Goal: Download file/media

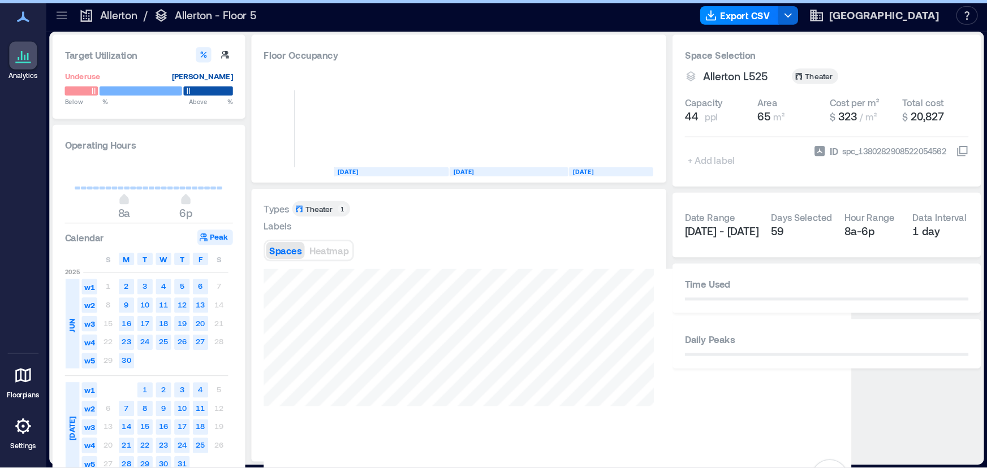
scroll to position [0, 201]
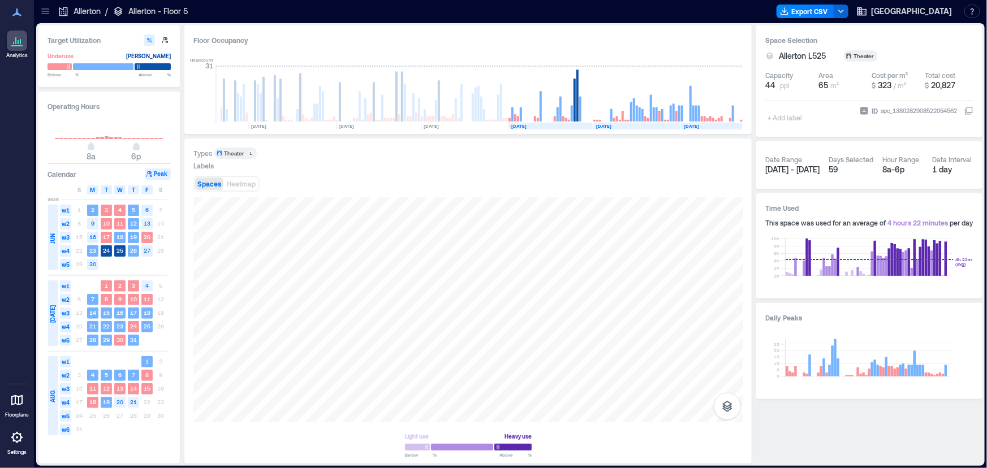
click at [19, 14] on icon at bounding box center [16, 12] width 9 height 8
click at [17, 45] on icon at bounding box center [17, 41] width 14 height 14
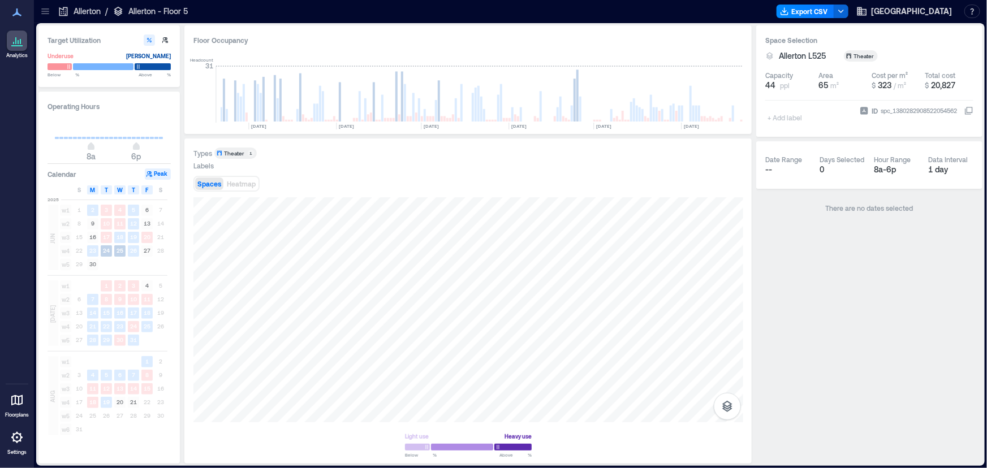
click at [74, 12] on p "Allerton" at bounding box center [87, 11] width 27 height 11
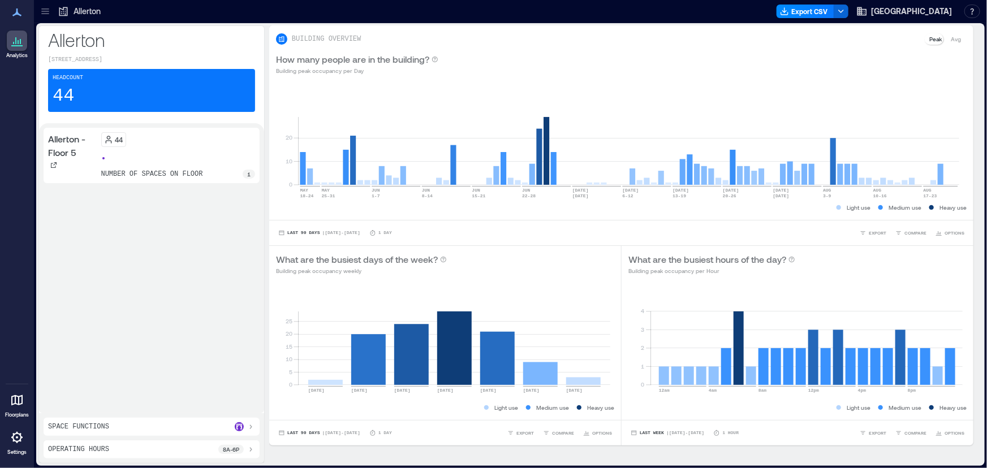
click at [46, 11] on icon at bounding box center [45, 11] width 11 height 11
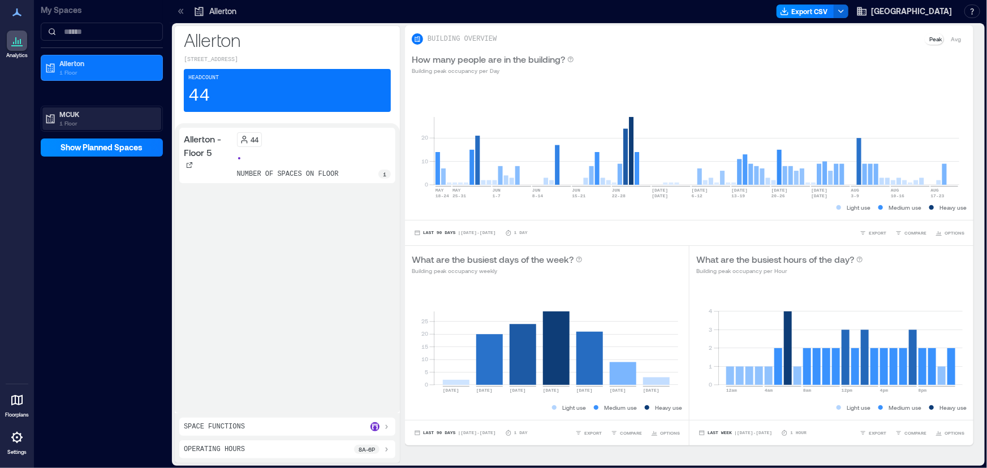
click at [70, 110] on p "MCUK" at bounding box center [106, 114] width 95 height 9
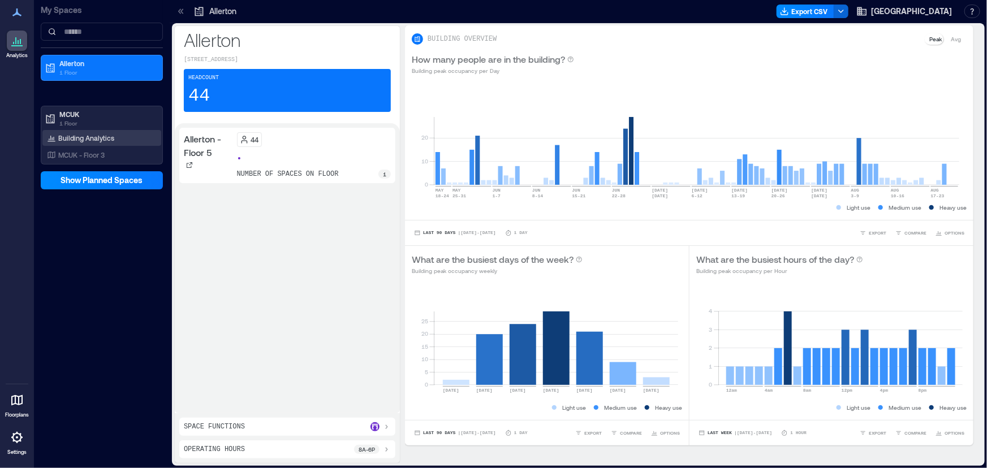
click at [78, 130] on div "Building Analytics" at bounding box center [101, 138] width 119 height 16
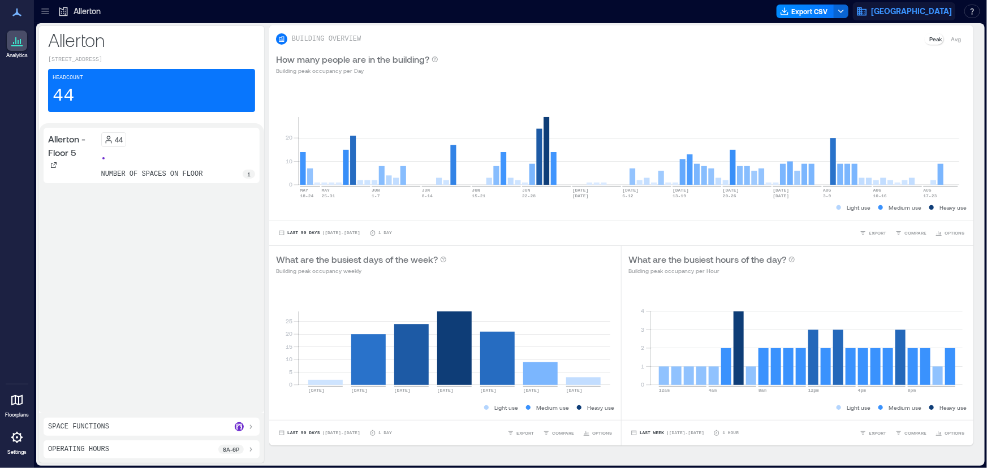
click at [924, 13] on span "[GEOGRAPHIC_DATA]" at bounding box center [911, 11] width 81 height 11
click at [916, 53] on button "Your account" at bounding box center [936, 57] width 104 height 18
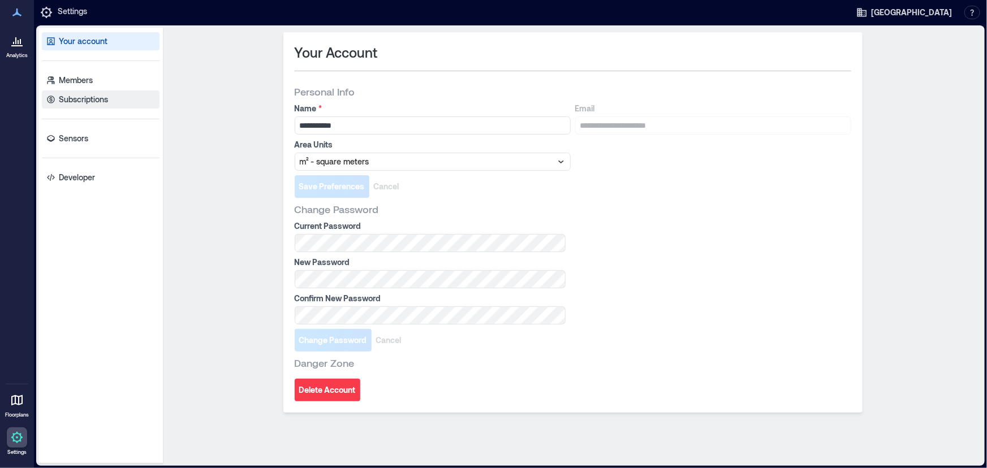
click at [103, 94] on link "Subscriptions" at bounding box center [101, 100] width 118 height 18
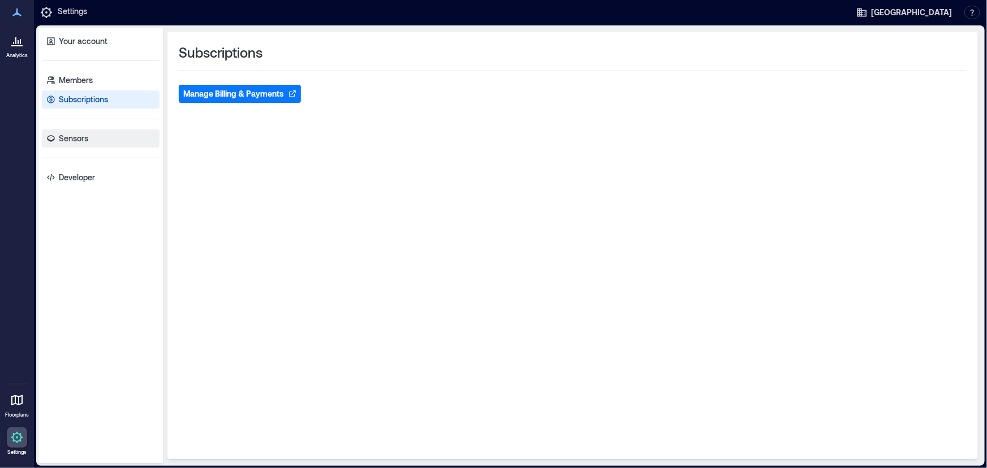
click at [107, 130] on link "Sensors" at bounding box center [101, 139] width 118 height 18
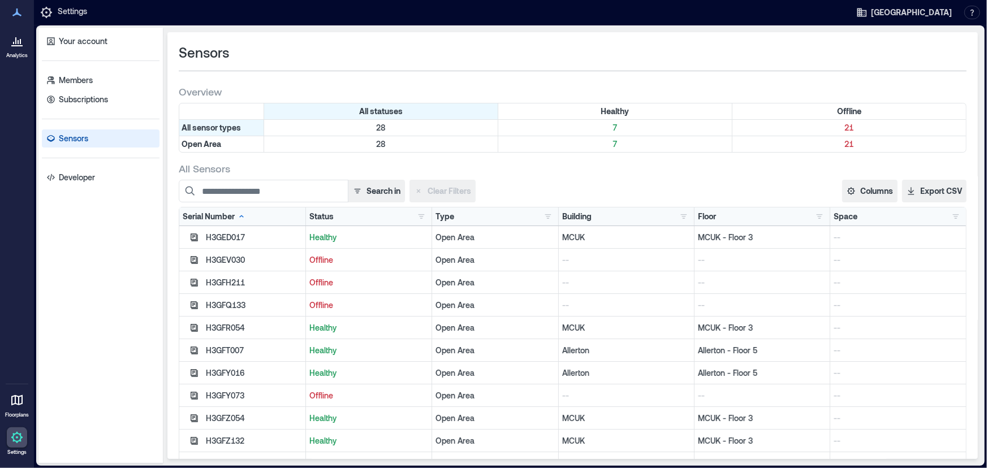
click at [22, 45] on div at bounding box center [17, 41] width 20 height 20
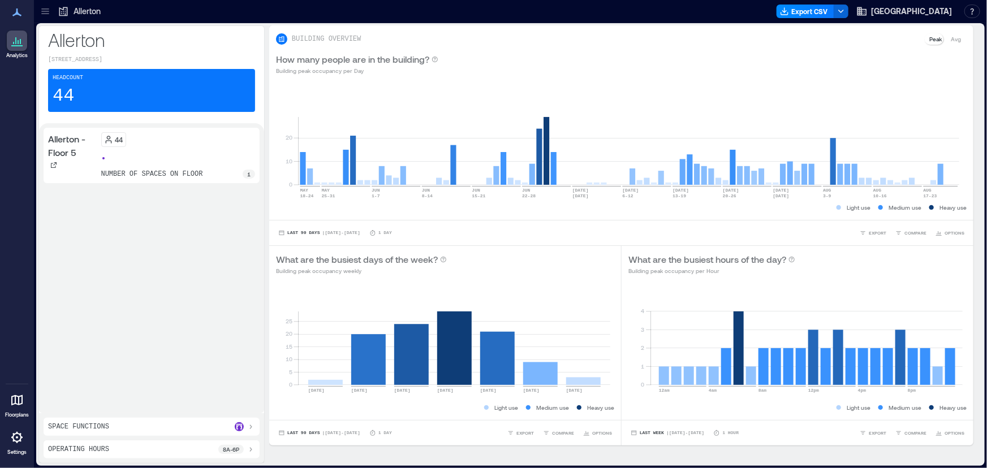
click at [76, 16] on div "Allerton" at bounding box center [79, 11] width 43 height 11
click at [46, 11] on icon at bounding box center [45, 11] width 11 height 11
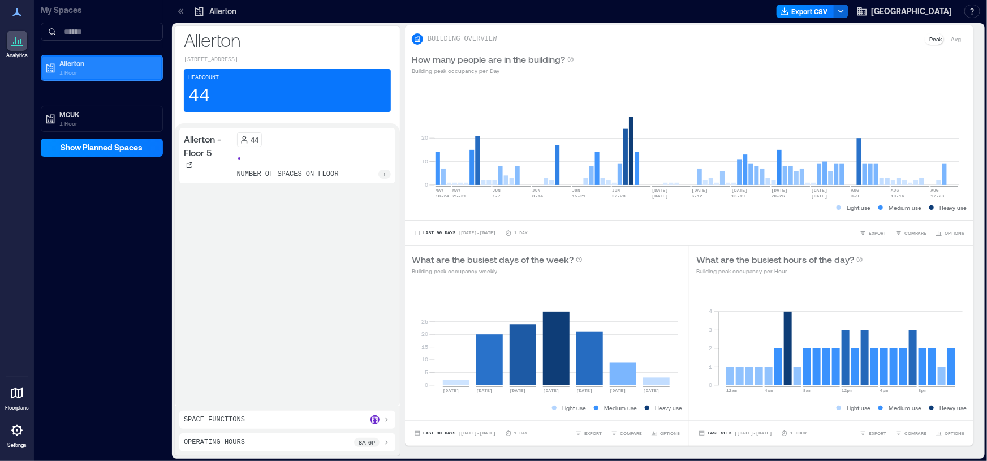
click at [78, 68] on p "1 Floor" at bounding box center [106, 72] width 95 height 9
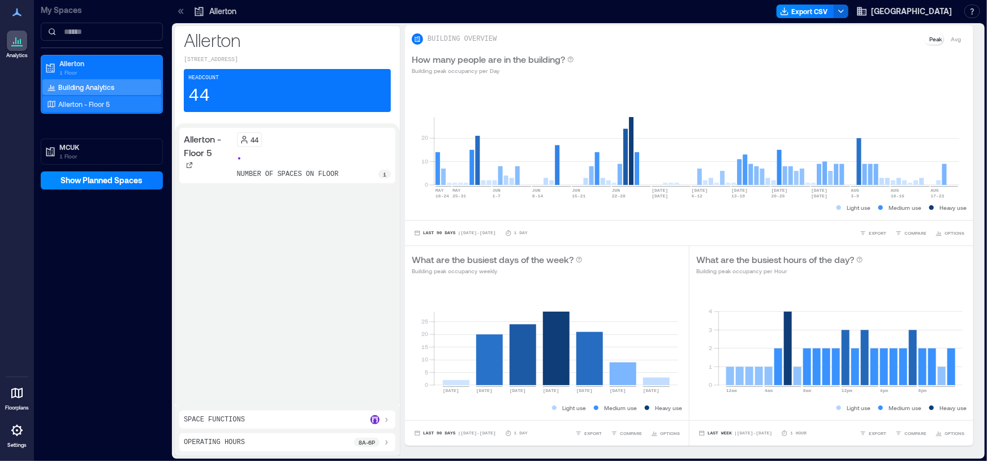
click at [75, 100] on p "Allerton - Floor 5" at bounding box center [83, 104] width 51 height 9
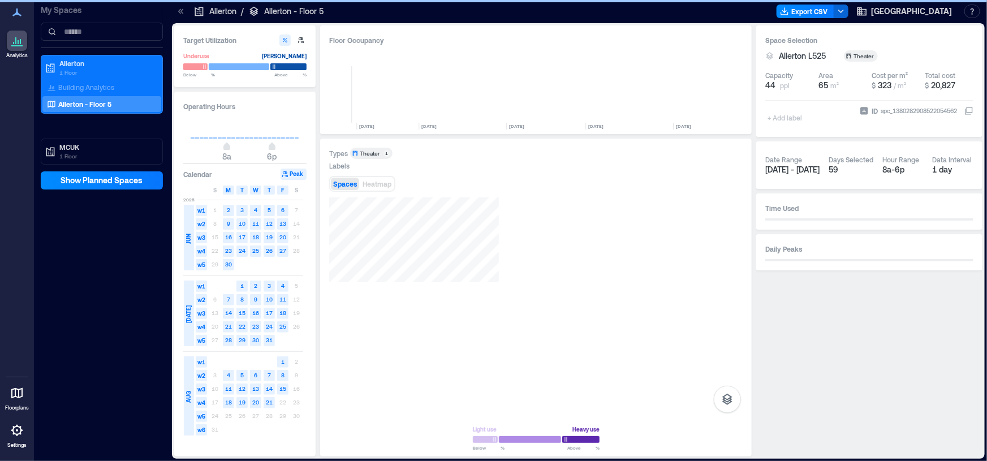
scroll to position [0, 337]
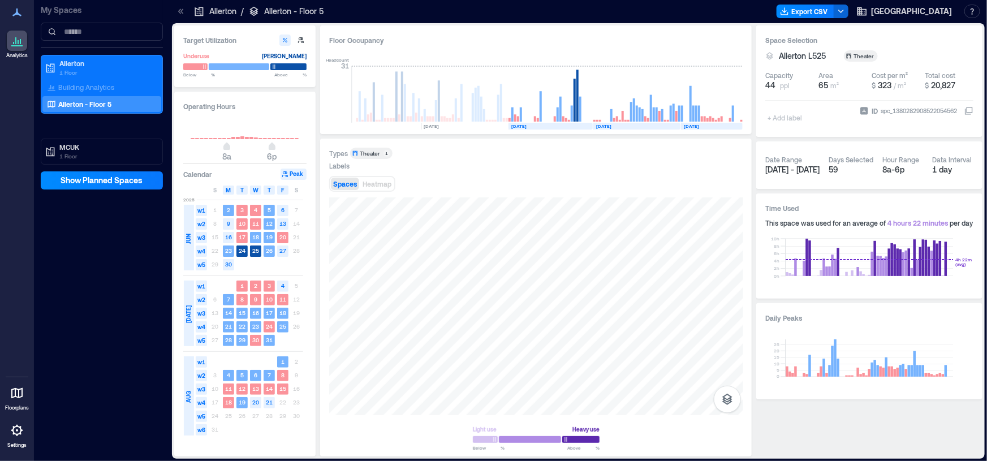
click at [686, 7] on div at bounding box center [551, 11] width 441 height 18
click at [843, 11] on polyline "button" at bounding box center [841, 11] width 5 height 2
click at [832, 10] on button "Export CSV" at bounding box center [806, 12] width 58 height 14
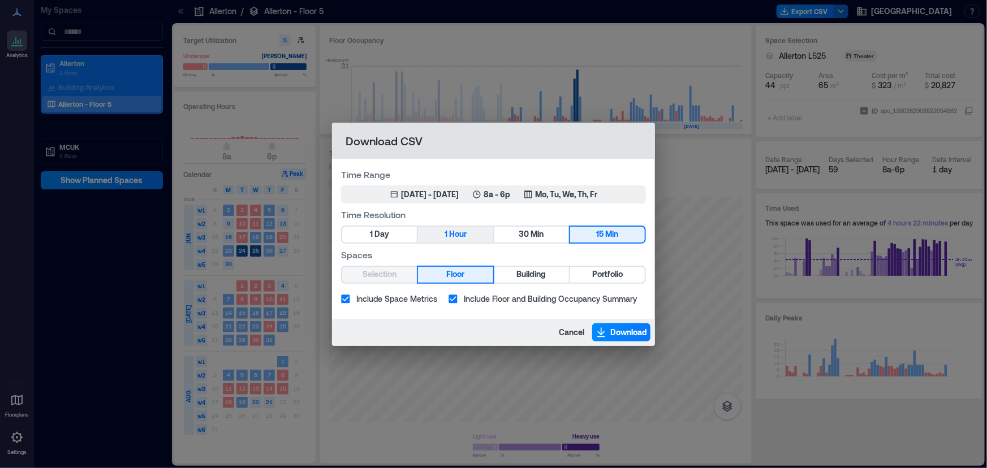
click at [456, 239] on span "Hour" at bounding box center [458, 234] width 18 height 14
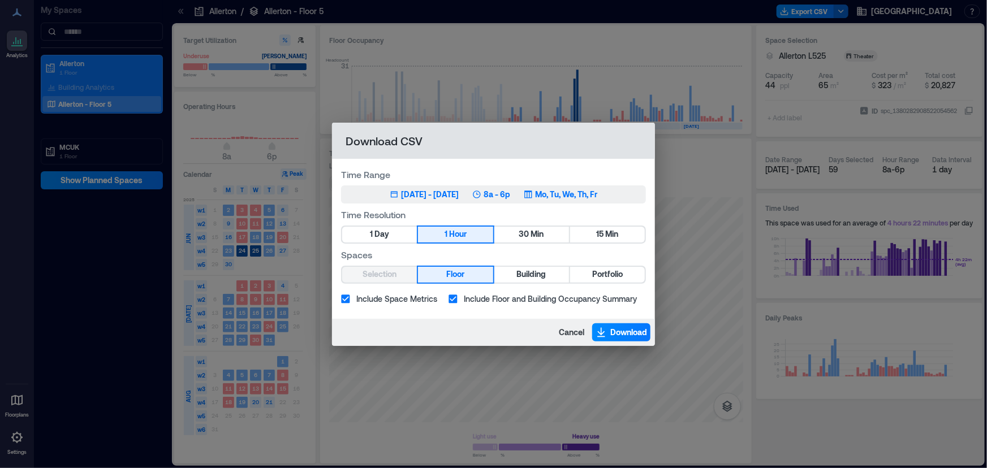
click at [453, 192] on div "[DATE] - [DATE]" at bounding box center [430, 194] width 58 height 11
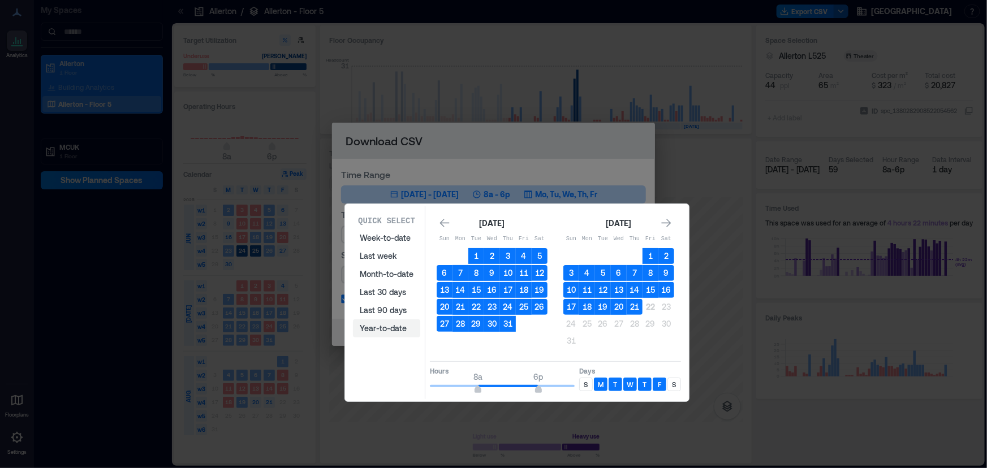
click at [396, 328] on button "Year-to-date" at bounding box center [386, 329] width 67 height 18
click at [388, 326] on button "Year-to-date" at bounding box center [386, 329] width 67 height 18
click at [387, 307] on button "Last 90 days" at bounding box center [386, 310] width 67 height 18
click at [389, 330] on button "Year-to-date" at bounding box center [386, 329] width 67 height 18
click at [443, 225] on icon "Go to previous month" at bounding box center [445, 223] width 10 height 8
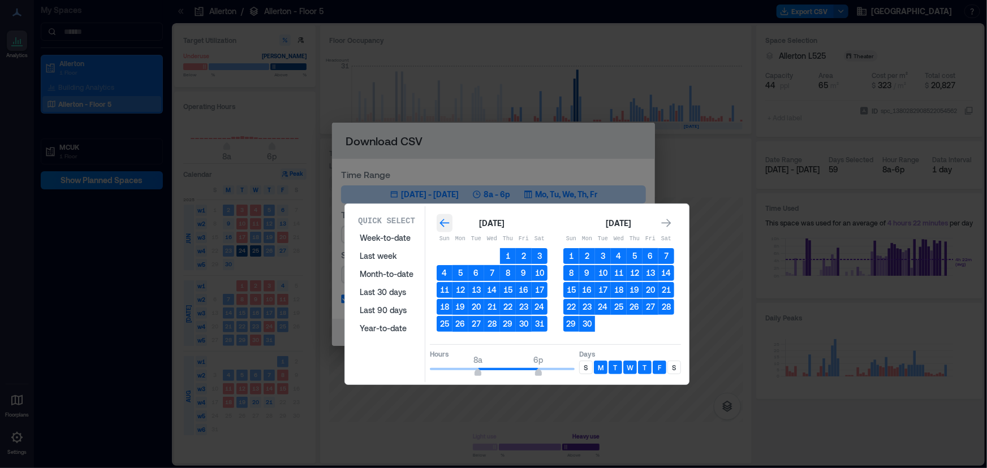
click at [443, 225] on icon "Go to previous month" at bounding box center [445, 223] width 10 height 8
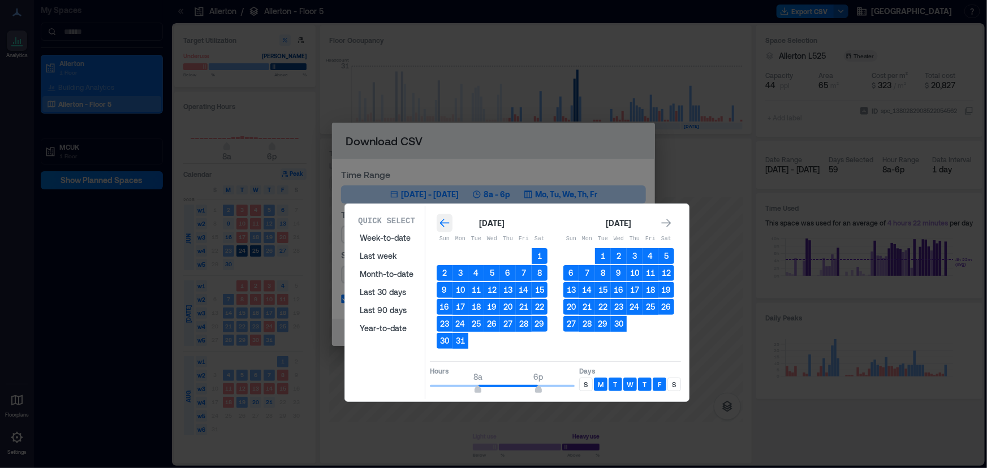
click at [443, 225] on icon "Go to previous month" at bounding box center [445, 223] width 10 height 8
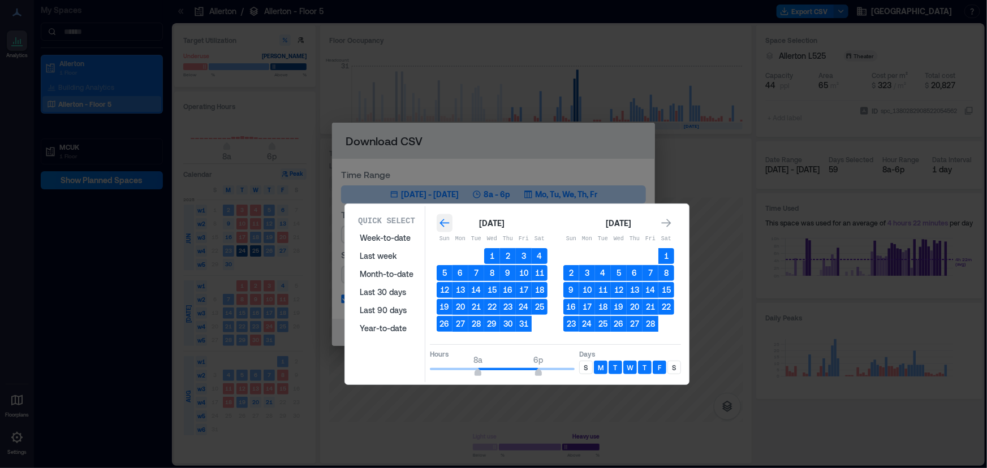
click at [443, 225] on icon "Go to previous month" at bounding box center [445, 223] width 10 height 8
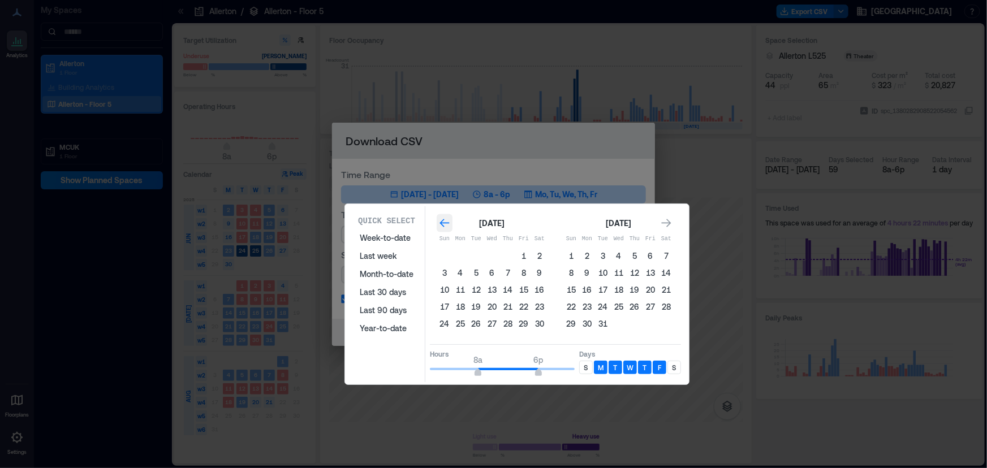
click at [443, 225] on icon "Go to previous month" at bounding box center [445, 223] width 10 height 8
click at [661, 218] on icon "Go to next month" at bounding box center [666, 223] width 11 height 11
click at [522, 255] on button "1" at bounding box center [524, 256] width 16 height 16
click at [665, 221] on icon "Go to next month" at bounding box center [667, 223] width 10 height 8
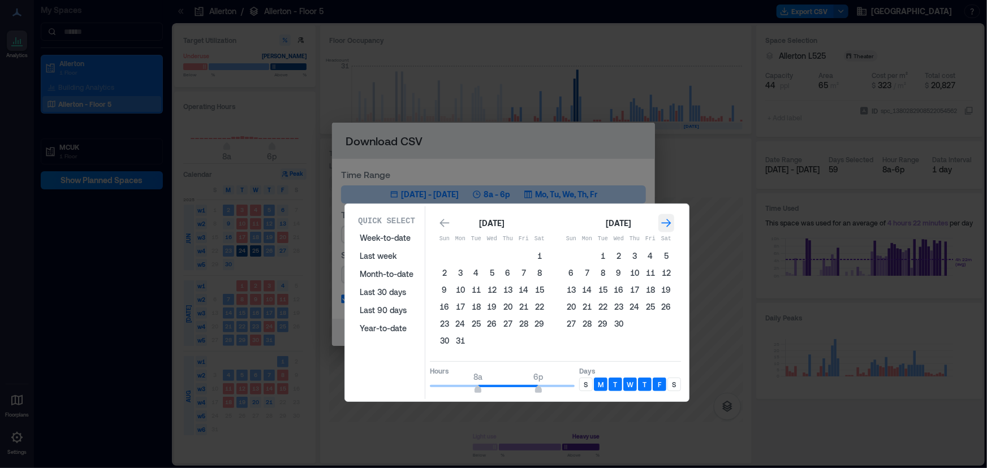
click at [665, 221] on icon "Go to next month" at bounding box center [667, 223] width 10 height 8
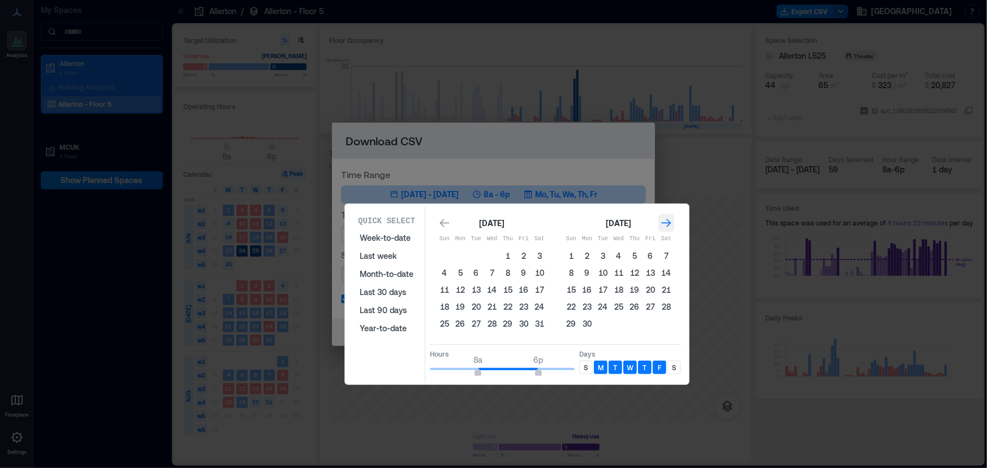
click at [665, 221] on icon "Go to next month" at bounding box center [667, 223] width 10 height 8
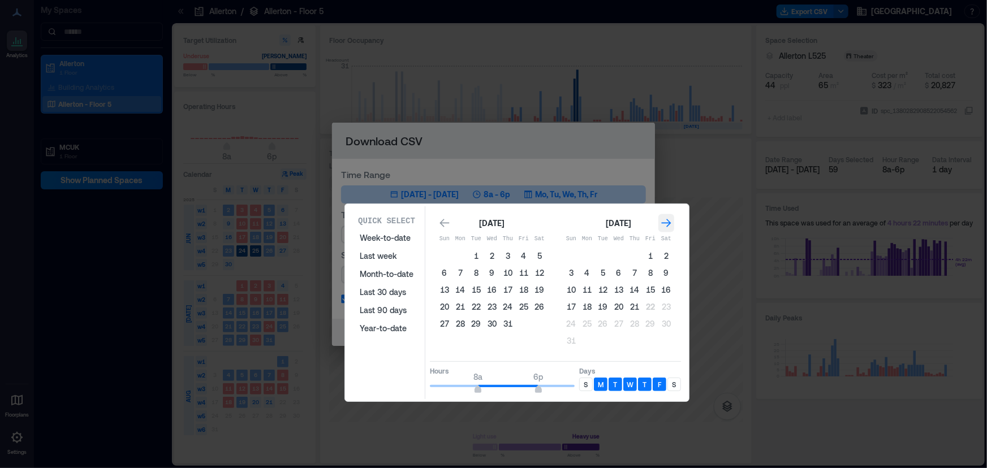
click at [665, 221] on icon "Go to next month" at bounding box center [667, 223] width 10 height 8
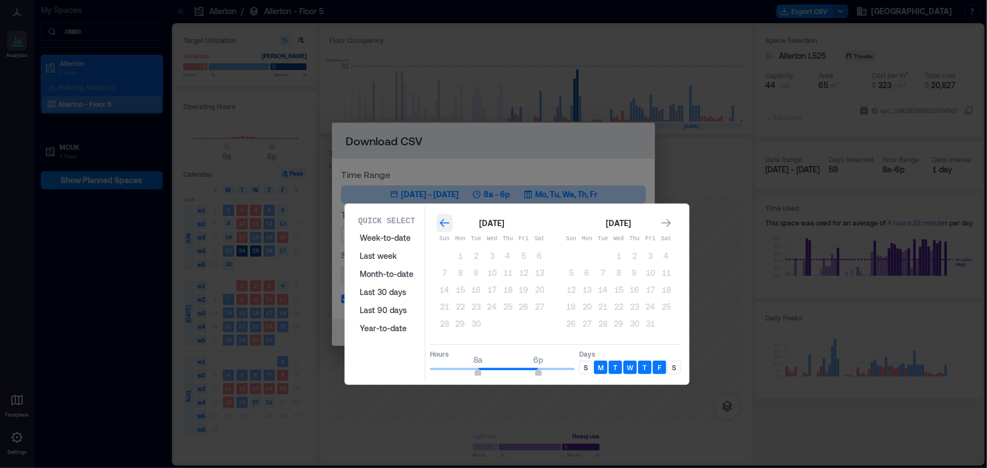
click at [442, 226] on icon "Go to previous month" at bounding box center [444, 223] width 11 height 11
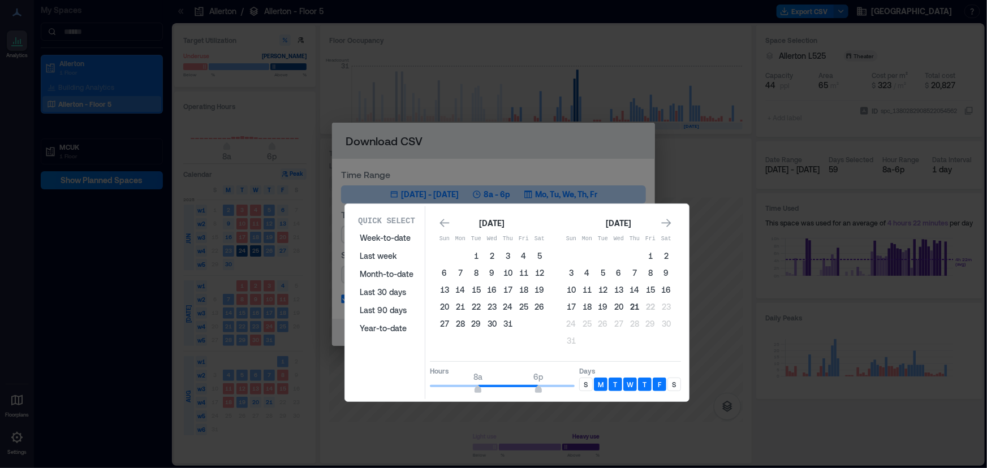
click at [630, 306] on button "21" at bounding box center [635, 307] width 16 height 16
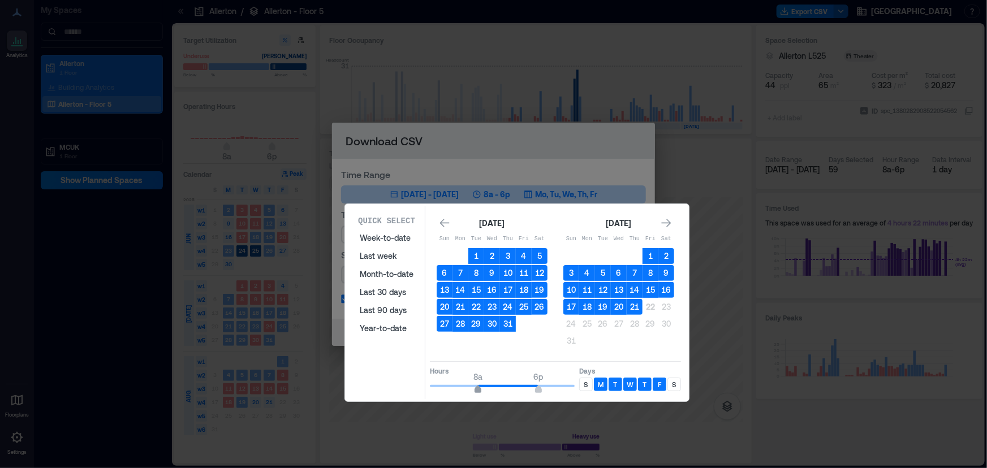
type input "*"
click at [481, 389] on span "9a" at bounding box center [484, 391] width 7 height 5
type input "**"
drag, startPoint x: 533, startPoint y: 382, endPoint x: 546, endPoint y: 382, distance: 13.0
click at [547, 389] on span "8p" at bounding box center [550, 391] width 7 height 5
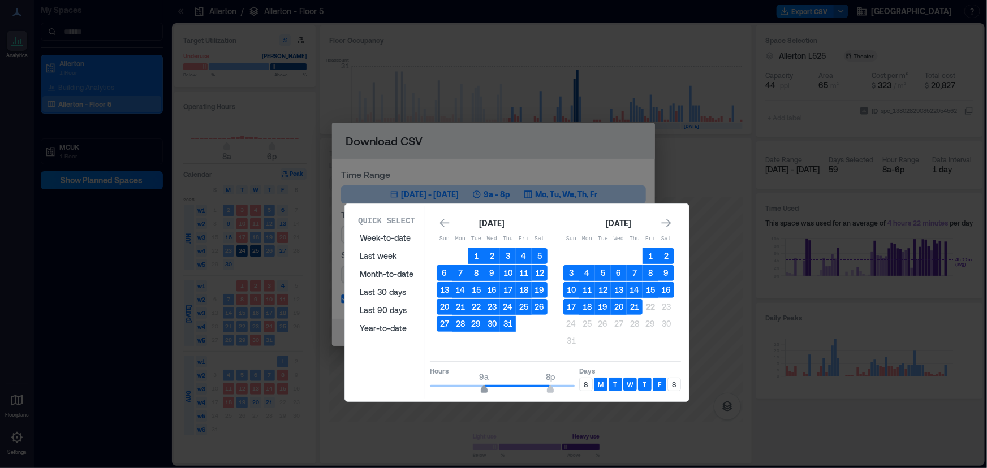
type input "*"
click at [478, 389] on span "8a" at bounding box center [478, 391] width 7 height 5
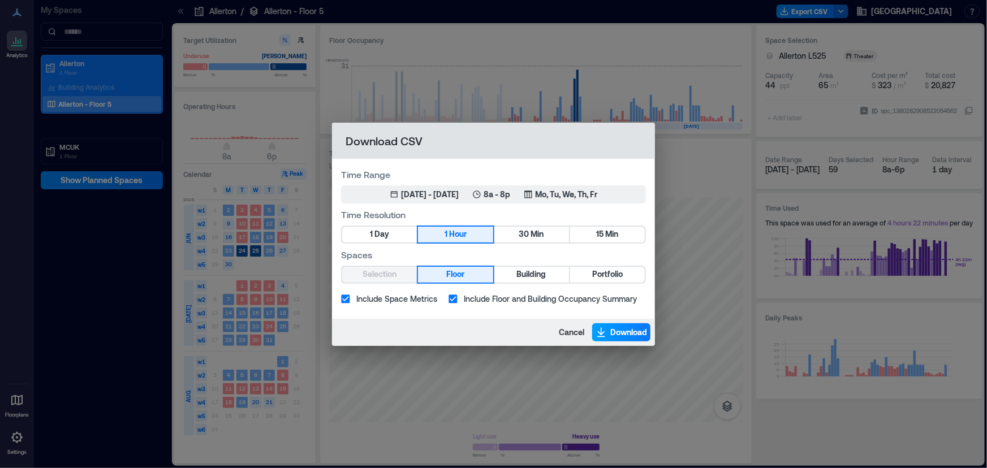
click at [615, 329] on span "Download" at bounding box center [628, 332] width 37 height 11
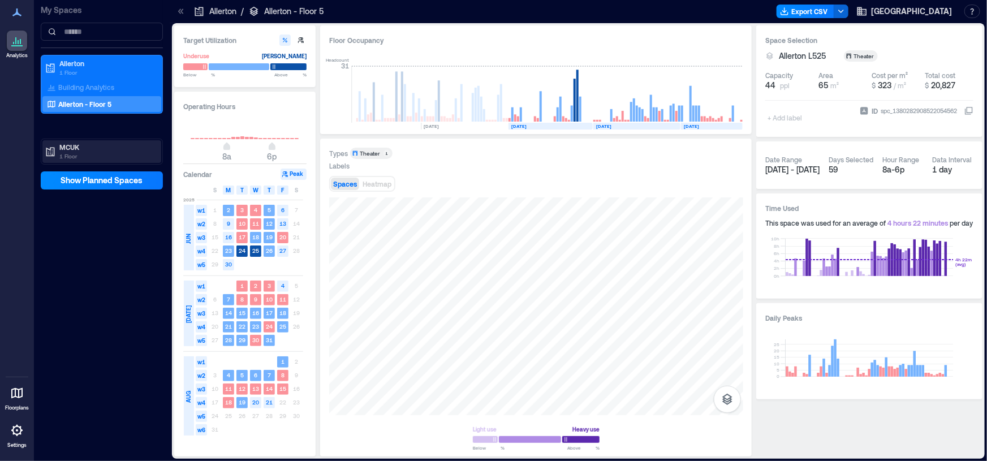
click at [76, 143] on p "MCUK" at bounding box center [106, 147] width 95 height 9
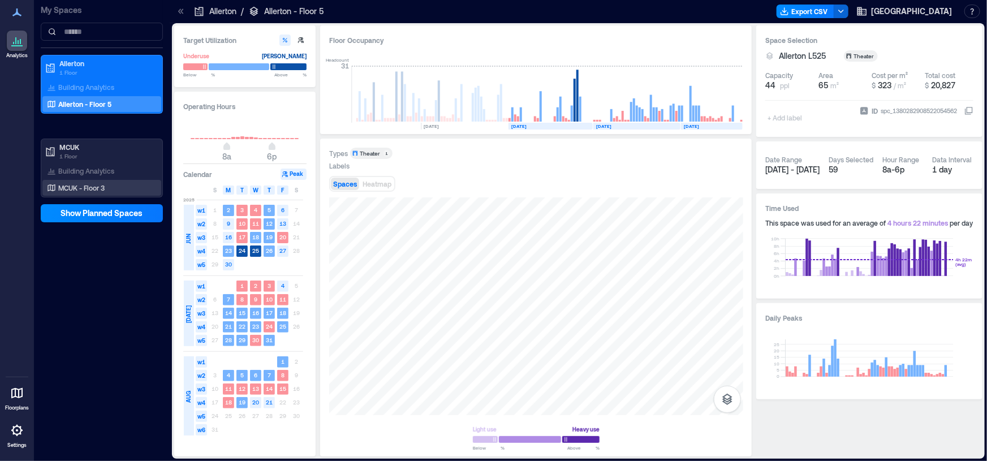
click at [71, 183] on p "MCUK - Floor 3" at bounding box center [81, 187] width 46 height 9
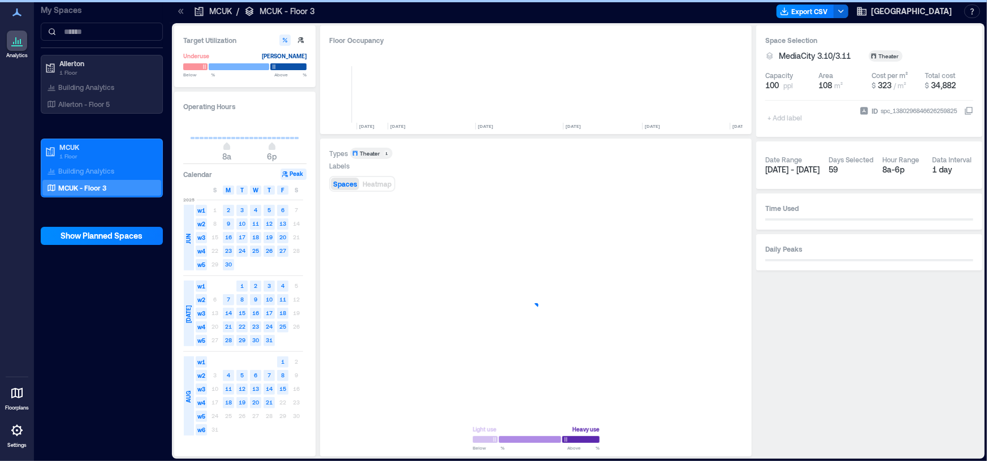
scroll to position [0, 394]
click at [834, 15] on button "Export CSV" at bounding box center [806, 12] width 58 height 14
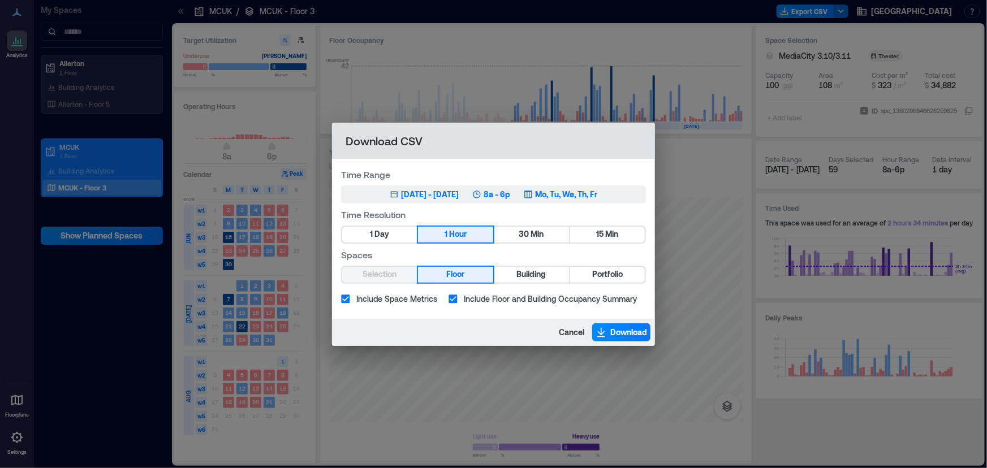
click at [442, 195] on div "[DATE] - [DATE]" at bounding box center [430, 194] width 58 height 11
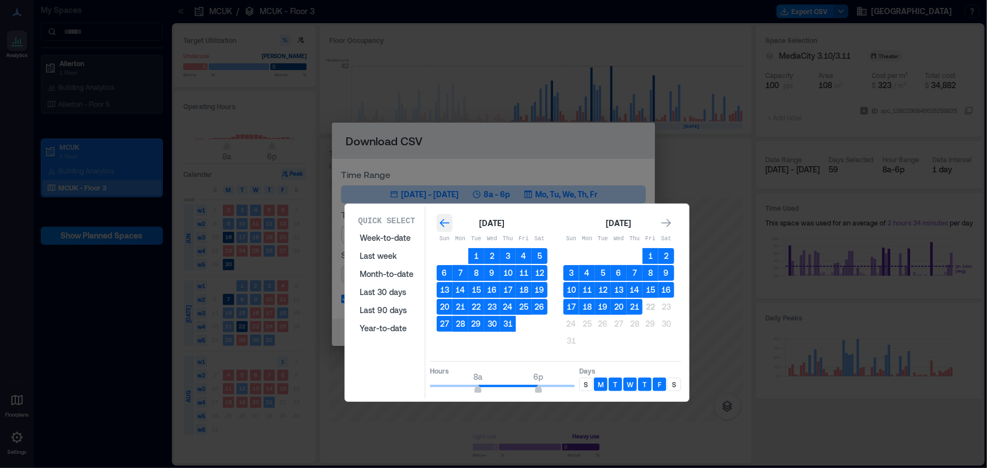
click at [442, 226] on div "Go to previous month" at bounding box center [445, 223] width 16 height 18
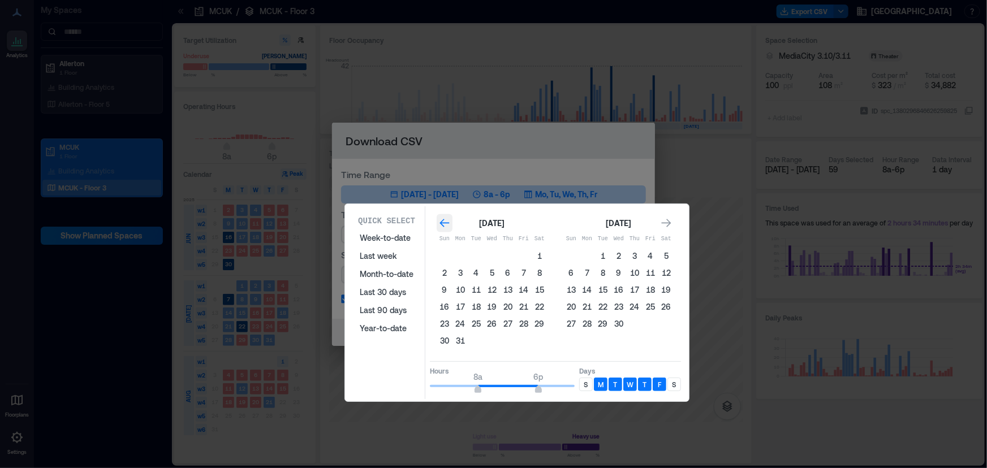
click at [442, 226] on div "Go to previous month" at bounding box center [445, 223] width 16 height 18
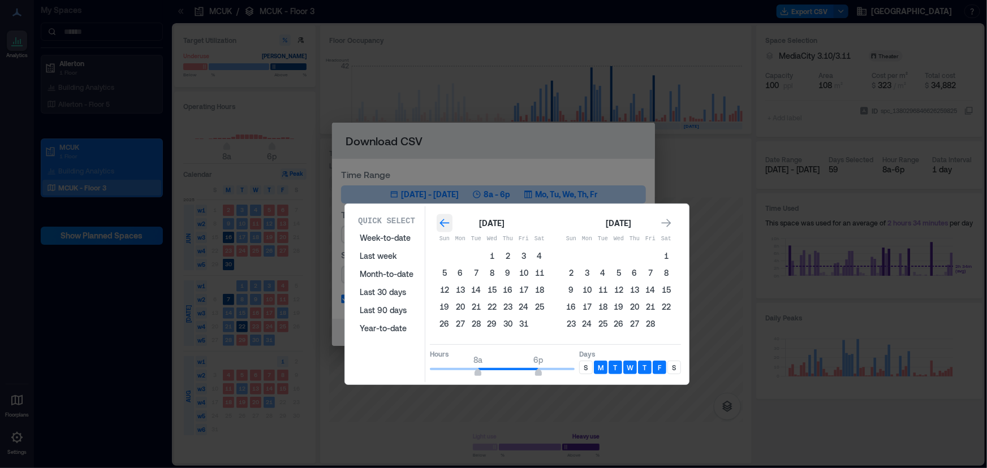
click at [442, 226] on div "Go to previous month" at bounding box center [445, 223] width 16 height 18
click at [524, 254] on button "1" at bounding box center [524, 256] width 16 height 16
click at [663, 222] on icon "Go to next month" at bounding box center [666, 223] width 11 height 11
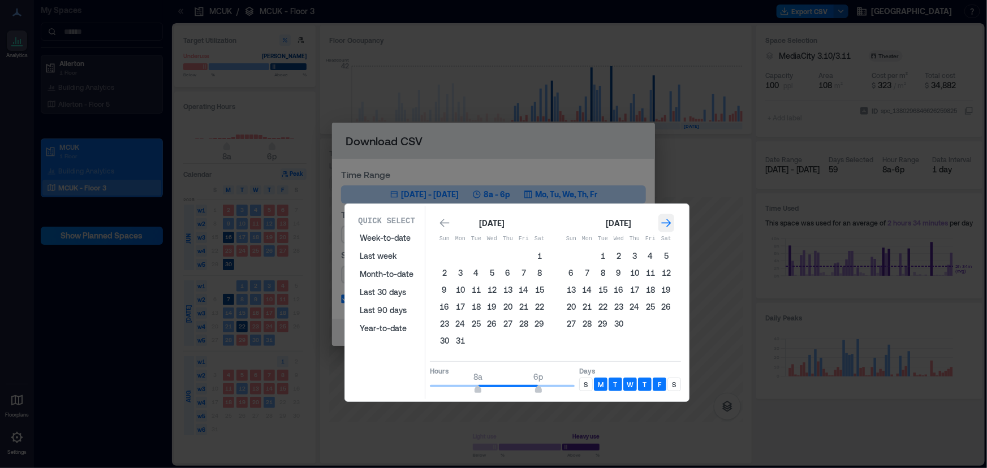
click at [663, 222] on icon "Go to next month" at bounding box center [666, 223] width 11 height 11
click at [631, 304] on button "21" at bounding box center [635, 307] width 16 height 16
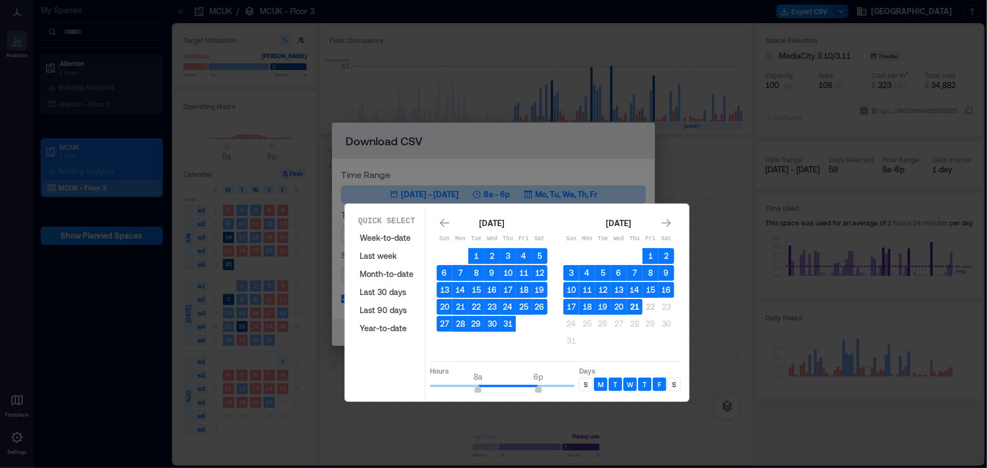
click at [629, 305] on button "21" at bounding box center [635, 307] width 16 height 16
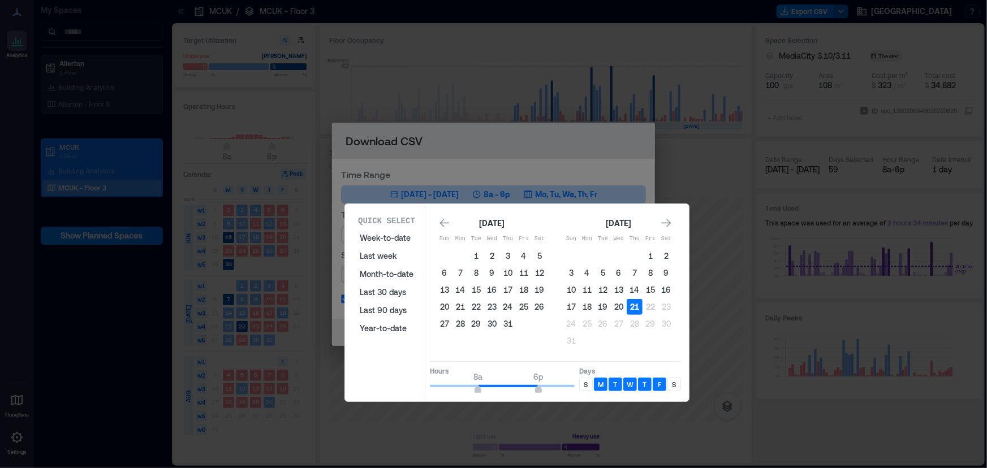
click at [629, 305] on button "21" at bounding box center [635, 307] width 16 height 16
click at [446, 222] on icon "Go to previous month" at bounding box center [444, 223] width 11 height 11
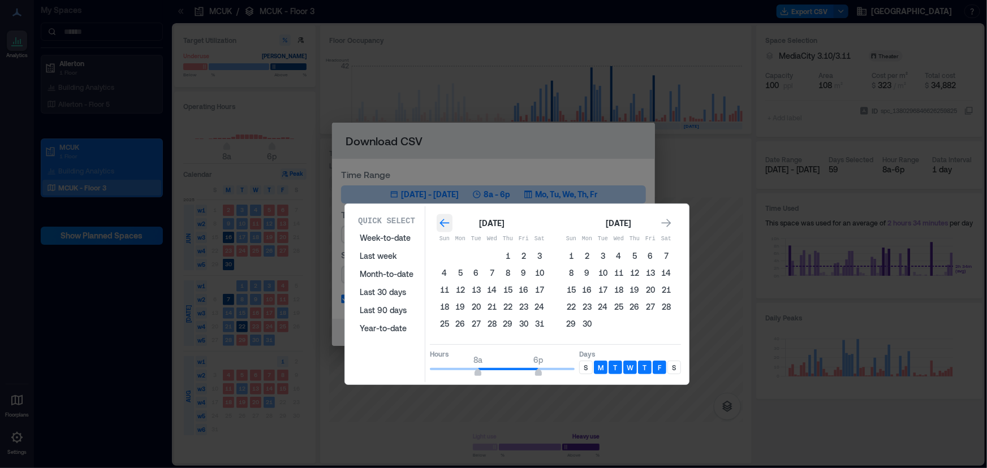
click at [446, 222] on icon "Go to previous month" at bounding box center [444, 223] width 11 height 11
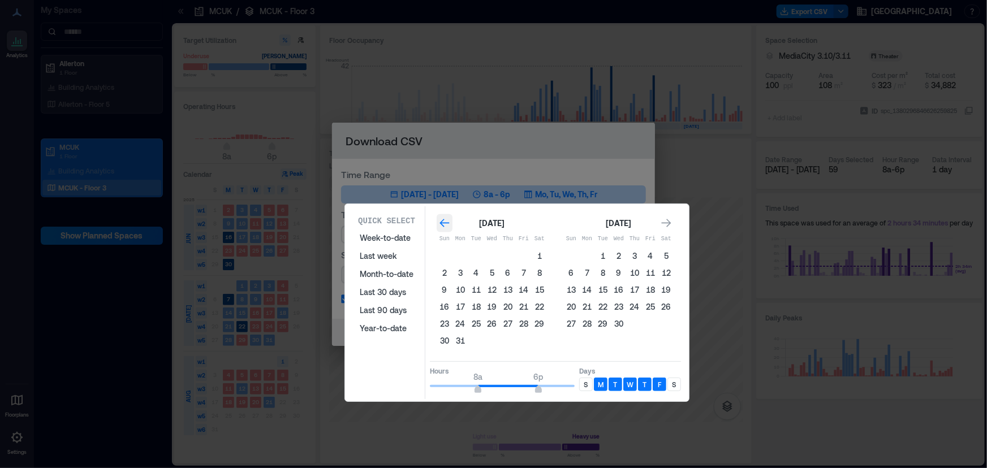
click at [446, 222] on icon "Go to previous month" at bounding box center [444, 223] width 11 height 11
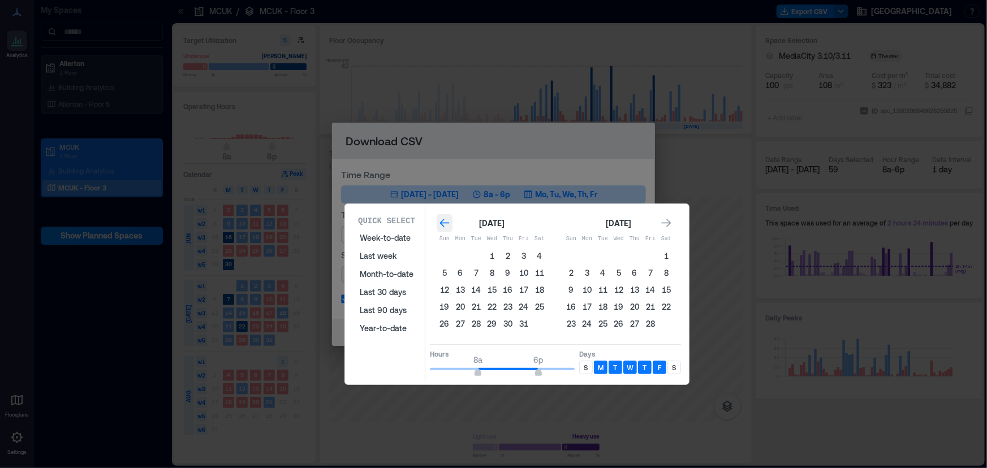
click at [446, 222] on icon "Go to previous month" at bounding box center [444, 223] width 11 height 11
drag, startPoint x: 667, startPoint y: 222, endPoint x: 657, endPoint y: 226, distance: 10.6
click at [667, 222] on div "Go to next month" at bounding box center [666, 223] width 16 height 18
click at [524, 253] on button "1" at bounding box center [524, 256] width 16 height 16
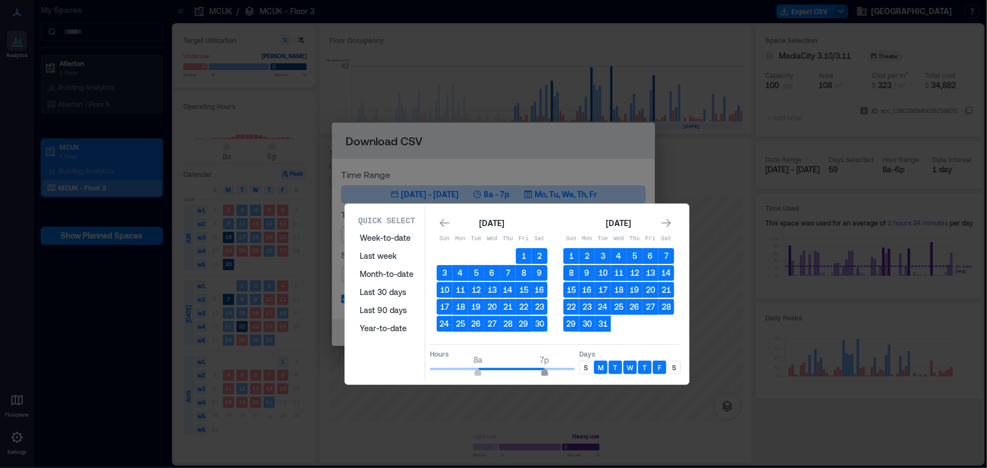
type input "**"
drag, startPoint x: 533, startPoint y: 367, endPoint x: 546, endPoint y: 366, distance: 13.0
click at [547, 372] on span "8p" at bounding box center [550, 374] width 7 height 5
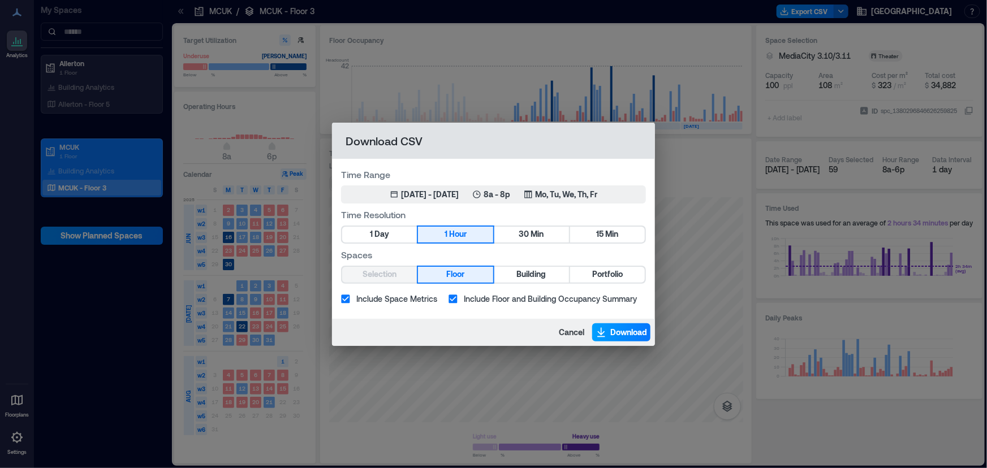
click at [619, 328] on span "Download" at bounding box center [628, 332] width 37 height 11
